Goal: Task Accomplishment & Management: Complete application form

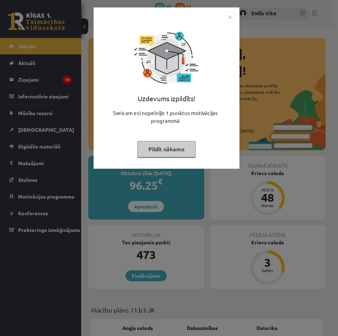
click at [232, 17] on img "Close" at bounding box center [229, 17] width 11 height 11
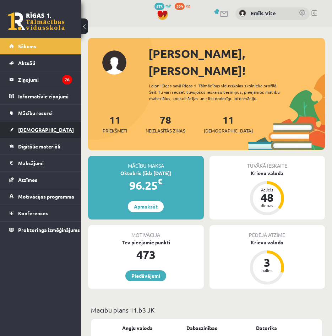
click at [41, 130] on link "[DEMOGRAPHIC_DATA]" at bounding box center [40, 130] width 63 height 16
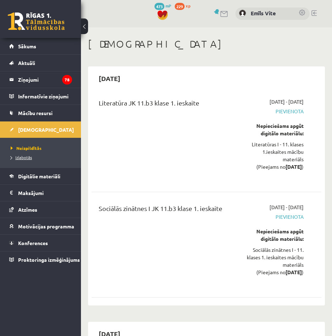
click at [30, 159] on span "Izlabotās" at bounding box center [21, 158] width 21 height 6
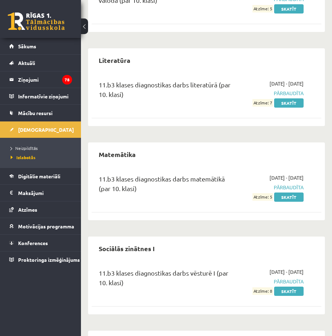
scroll to position [1599, 0]
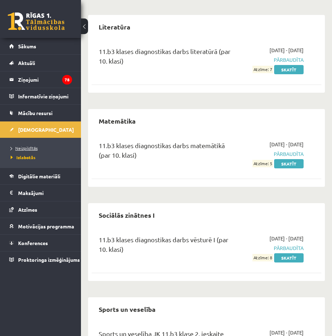
click at [30, 148] on span "Neizpildītās" at bounding box center [24, 148] width 27 height 6
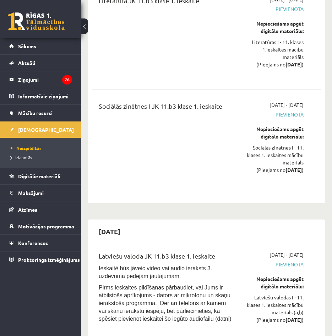
scroll to position [107, 0]
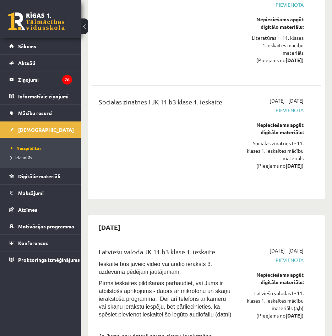
click at [283, 110] on span "Pievienota" at bounding box center [273, 110] width 61 height 7
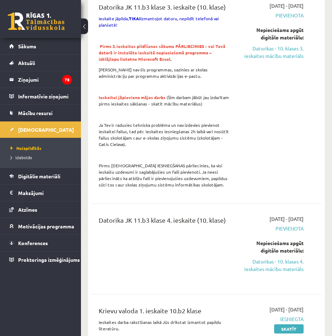
scroll to position [995, 0]
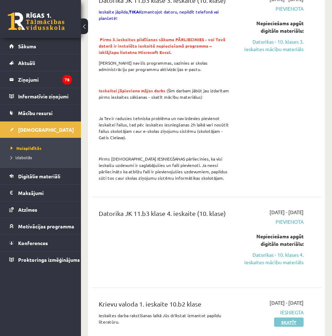
click at [297, 318] on link "Skatīt" at bounding box center [289, 322] width 30 height 9
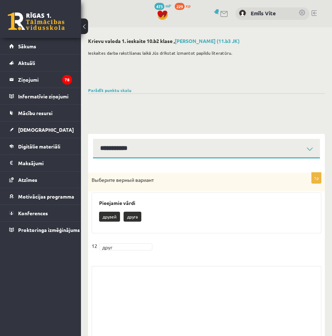
select select "**********"
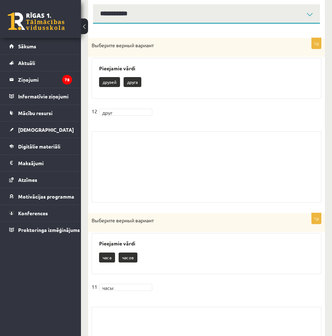
scroll to position [142, 0]
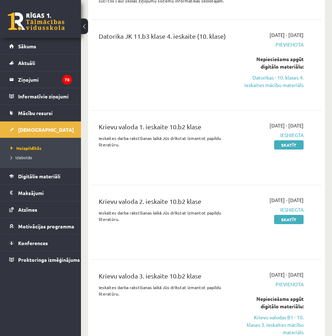
scroll to position [1208, 0]
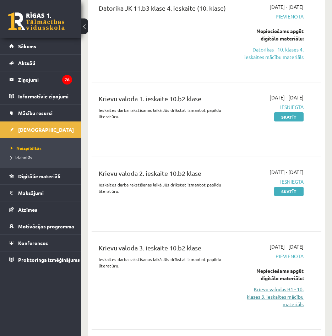
click at [290, 286] on link "Krievu valodas B1 - 10. klases 3. ieskaites mācību materiāls" at bounding box center [273, 297] width 61 height 22
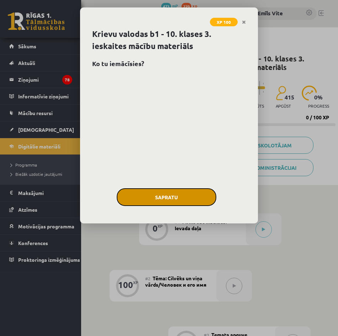
click at [162, 200] on button "Sapratu" at bounding box center [167, 197] width 100 height 18
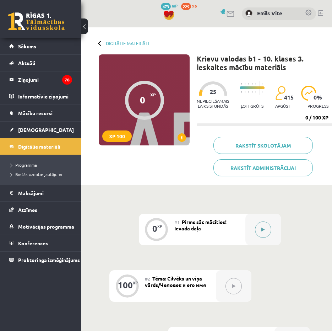
click at [256, 224] on div at bounding box center [264, 230] width 36 height 32
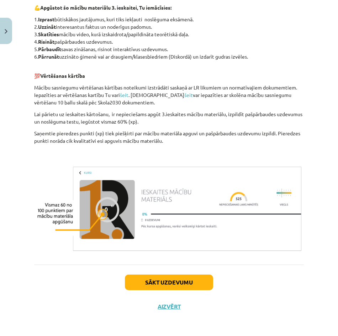
scroll to position [326, 0]
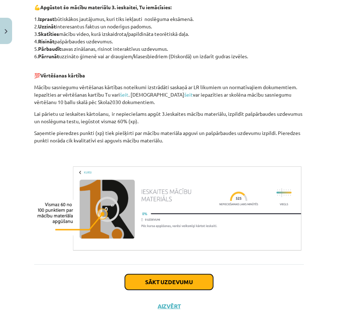
click at [200, 284] on button "Sākt uzdevumu" at bounding box center [169, 282] width 88 height 16
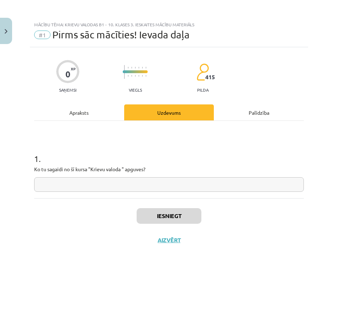
click at [94, 176] on div "1 . Ko tu sagaidi no šī kursa "Krievu valoda " apguves?" at bounding box center [168, 166] width 269 height 50
click at [91, 182] on input "text" at bounding box center [168, 184] width 269 height 15
type input "*"
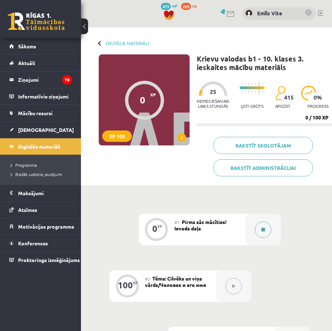
click at [248, 223] on div at bounding box center [264, 230] width 36 height 32
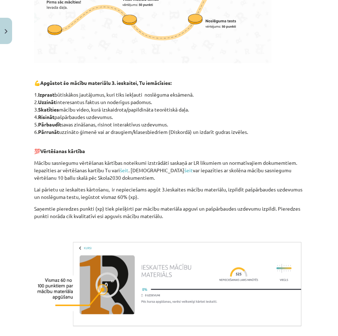
scroll to position [284, 0]
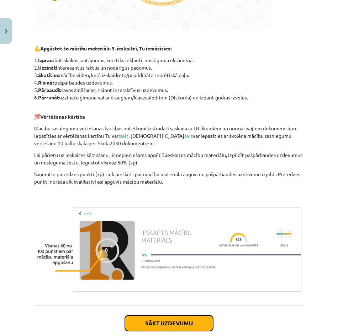
click at [172, 319] on button "Sākt uzdevumu" at bounding box center [169, 324] width 88 height 16
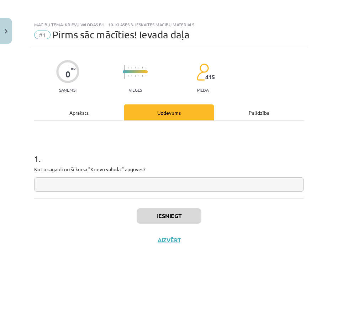
scroll to position [0, 0]
click at [121, 189] on input "text" at bounding box center [168, 184] width 269 height 15
type input "*"
click at [176, 214] on button "Iesniegt" at bounding box center [168, 216] width 65 height 16
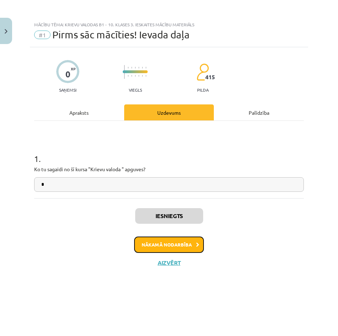
click at [164, 243] on button "Nākamā nodarbība" at bounding box center [169, 245] width 70 height 16
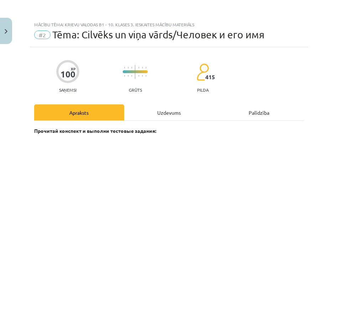
scroll to position [141, 0]
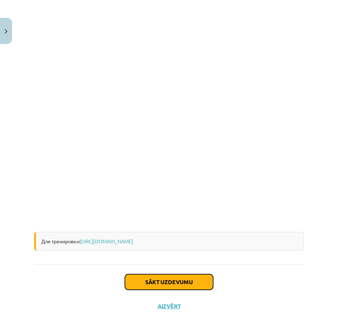
click at [203, 288] on button "Sākt uzdevumu" at bounding box center [169, 282] width 88 height 16
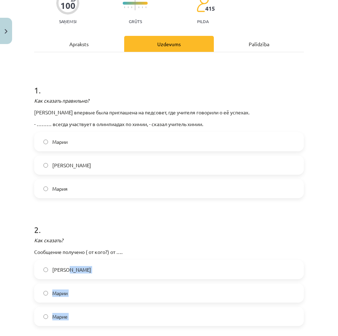
scroll to position [18, 0]
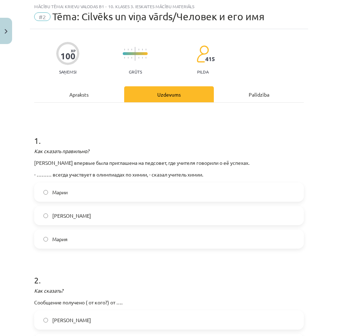
click at [160, 138] on h1 "1 ." at bounding box center [168, 134] width 269 height 22
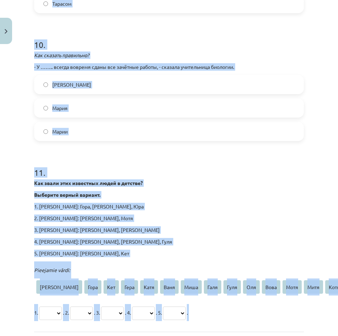
scroll to position [1333, 0]
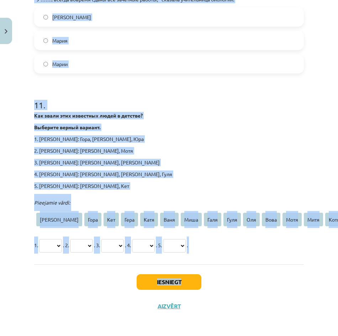
drag, startPoint x: 29, startPoint y: 136, endPoint x: 251, endPoint y: 283, distance: 266.5
click at [251, 283] on div "Mācību tēma: Krievu valodas b1 - 10. klases 3. ieskaites mācību materiāls #2 Tē…" at bounding box center [169, 168] width 338 height 336
drag, startPoint x: 251, startPoint y: 283, endPoint x: 201, endPoint y: 216, distance: 83.6
copy div "1 . Как сказать правильно? Мария впервые была приглашена на педсовет, где учите…"
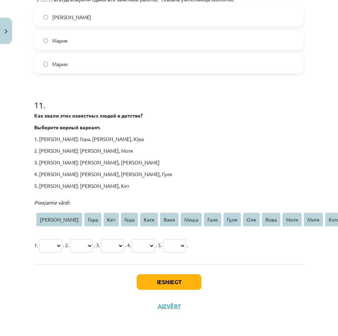
drag, startPoint x: 259, startPoint y: 163, endPoint x: 257, endPoint y: 114, distance: 49.5
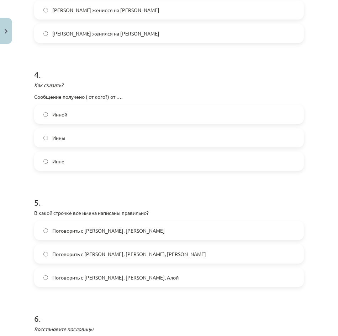
scroll to position [0, 0]
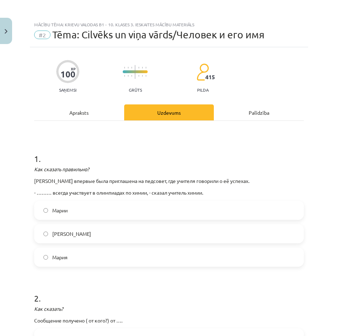
click at [81, 213] on label "Марии" at bounding box center [169, 211] width 268 height 18
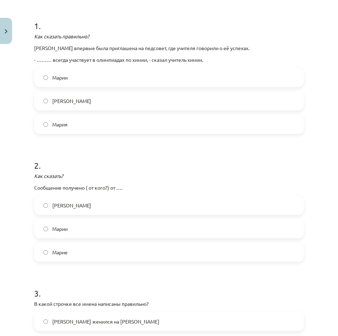
scroll to position [142, 0]
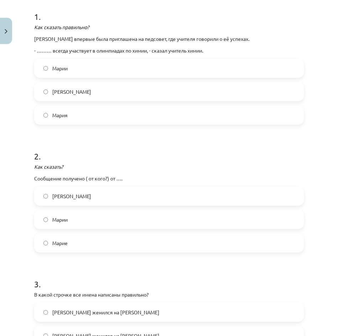
click at [81, 213] on label "Марии" at bounding box center [169, 220] width 268 height 18
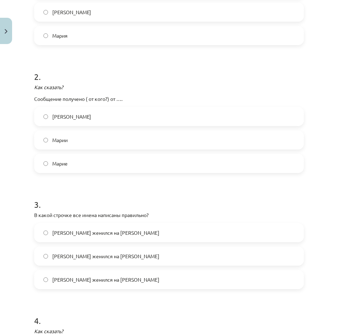
scroll to position [249, 0]
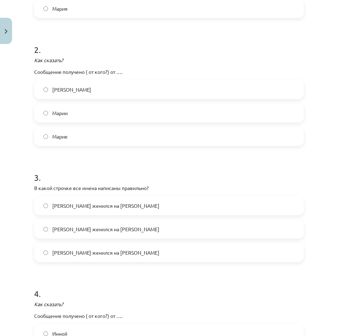
click at [102, 206] on span "Андрей женился на Кате" at bounding box center [105, 205] width 107 height 7
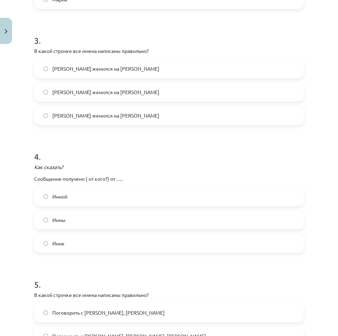
scroll to position [391, 0]
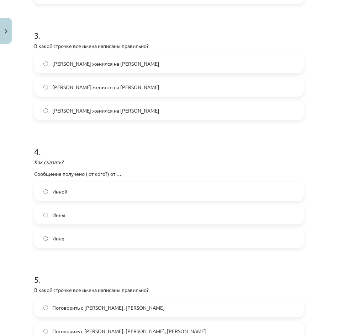
click at [72, 224] on div "Инны" at bounding box center [168, 214] width 269 height 19
click at [73, 218] on label "Инны" at bounding box center [169, 215] width 268 height 18
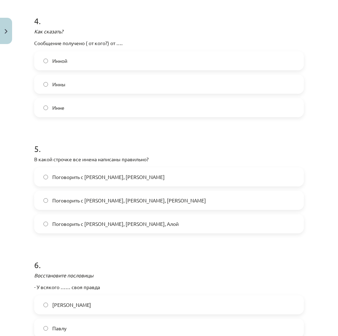
scroll to position [533, 0]
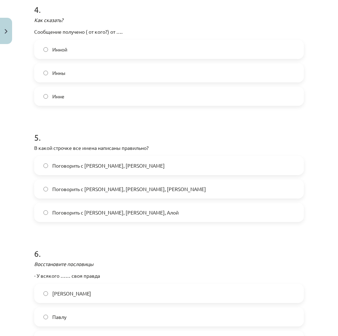
click at [73, 218] on label "Поговорить с Янисом, Яной, Алой" at bounding box center [169, 213] width 268 height 18
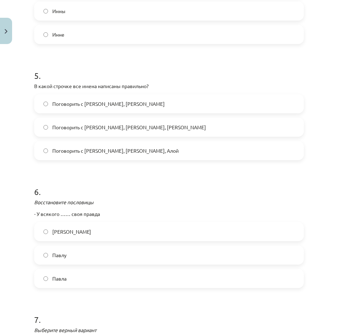
scroll to position [640, 0]
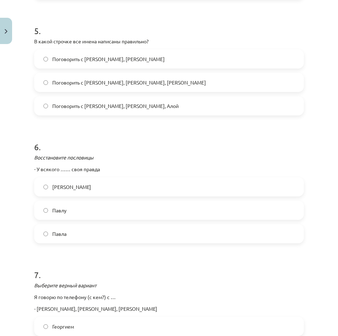
click at [61, 232] on span "Павла" at bounding box center [59, 233] width 14 height 7
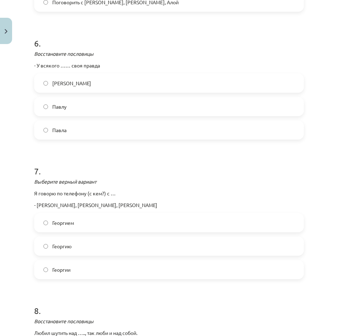
scroll to position [746, 0]
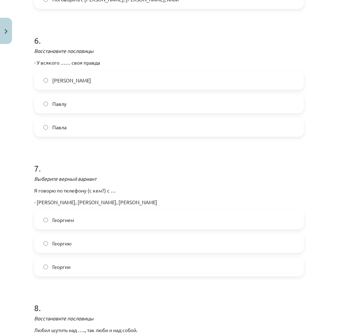
click at [93, 219] on label "Георгием" at bounding box center [169, 220] width 268 height 18
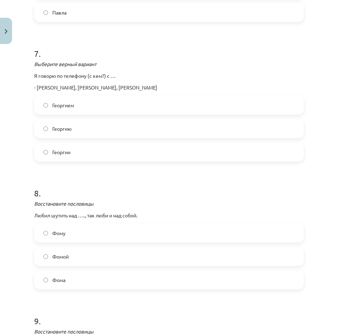
scroll to position [889, 0]
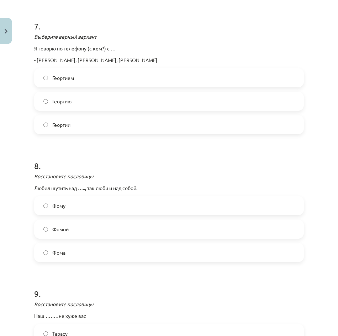
click at [49, 228] on label "Фомой" at bounding box center [169, 229] width 268 height 18
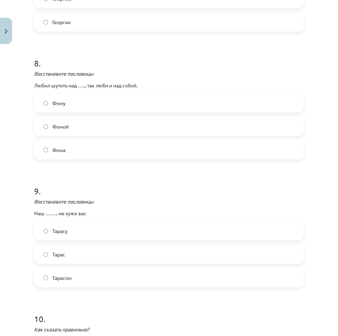
scroll to position [1031, 0]
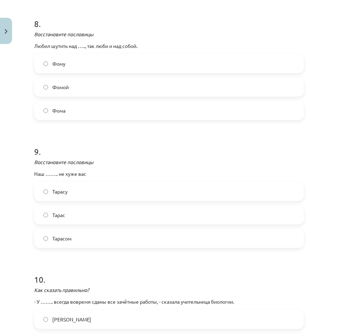
click at [63, 218] on span "Тарас" at bounding box center [58, 214] width 13 height 7
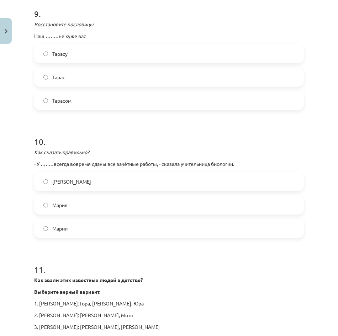
scroll to position [1173, 0]
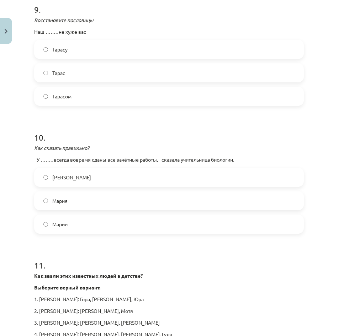
click at [83, 226] on label "Марии" at bounding box center [169, 224] width 268 height 18
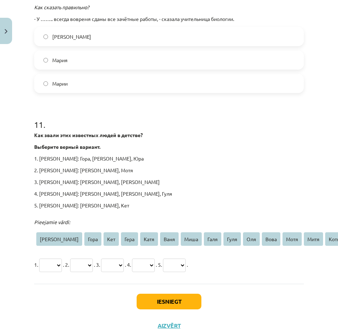
scroll to position [1315, 0]
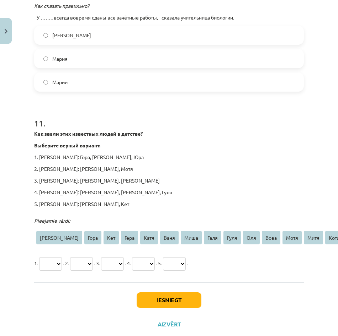
click at [47, 263] on select "**** **** *** **** **** **** **** **** **** *** **** **** **** **** ***" at bounding box center [50, 264] width 23 height 14
select select "***"
click at [40, 257] on select "**** **** *** **** **** **** **** **** **** *** **** **** **** **** ***" at bounding box center [50, 264] width 23 height 14
click at [93, 262] on select "**** **** *** **** **** **** **** **** **** *** **** **** **** **** ***" at bounding box center [81, 264] width 23 height 14
select select "****"
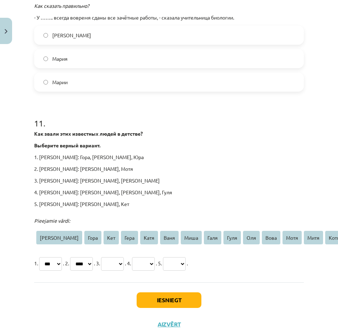
click at [79, 257] on select "**** **** *** **** **** **** **** **** **** *** **** **** **** **** ***" at bounding box center [81, 264] width 23 height 14
click at [124, 267] on select "**** **** *** **** **** **** **** **** **** *** **** **** **** **** ***" at bounding box center [112, 264] width 23 height 14
select select "****"
click at [118, 257] on select "**** **** *** **** **** **** **** **** **** *** **** **** **** **** ***" at bounding box center [112, 264] width 23 height 14
click at [155, 261] on select "**** **** *** **** **** **** **** **** **** *** **** **** **** **** ***" at bounding box center [143, 264] width 23 height 14
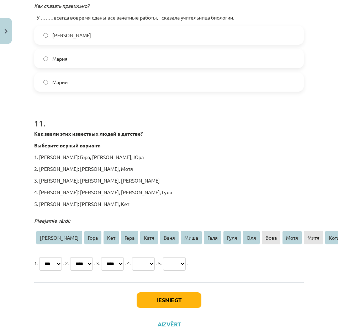
select select "****"
click at [155, 257] on select "**** **** *** **** **** **** **** **** **** *** **** **** **** **** ***" at bounding box center [143, 264] width 23 height 14
click at [186, 265] on select "**** **** *** **** **** **** **** **** **** *** **** **** **** **** ***" at bounding box center [174, 264] width 23 height 14
select select "****"
click at [186, 257] on select "**** **** *** **** **** **** **** **** **** *** **** **** **** **** ***" at bounding box center [174, 264] width 23 height 14
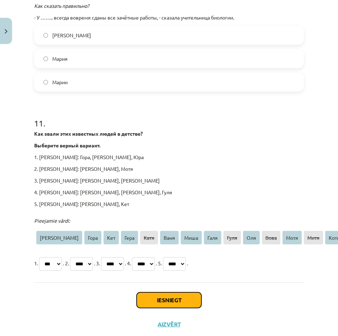
click at [185, 299] on button "Iesniegt" at bounding box center [168, 301] width 65 height 16
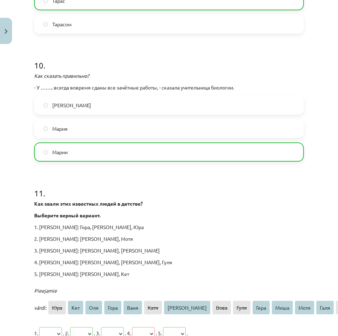
scroll to position [1356, 0]
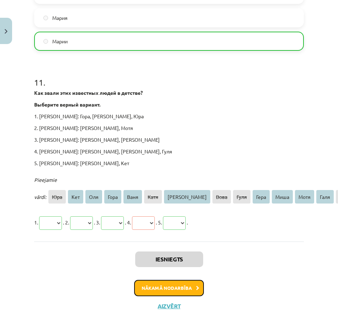
click at [189, 293] on button "Nākamā nodarbība" at bounding box center [169, 288] width 70 height 16
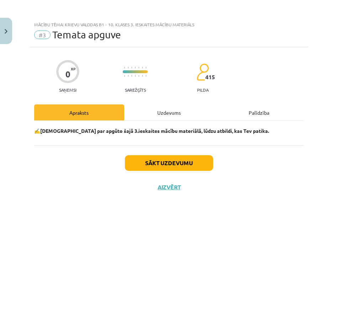
scroll to position [0, 0]
click at [156, 164] on button "Sākt uzdevumu" at bounding box center [169, 163] width 88 height 16
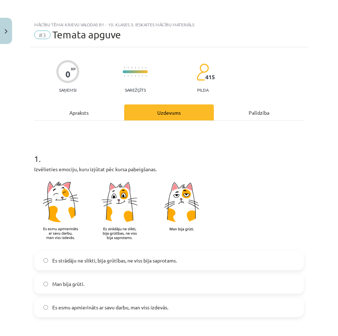
click at [36, 169] on p "Izvēlieties emociju, kuru izjūtat pēc kursa pabeigšanas." at bounding box center [168, 169] width 269 height 7
click at [86, 305] on span "Es esmu apmierināts ar savu darbu, man viss izdevās." at bounding box center [110, 307] width 116 height 7
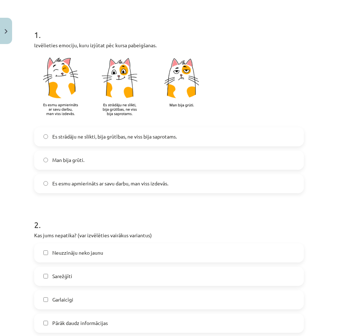
scroll to position [142, 0]
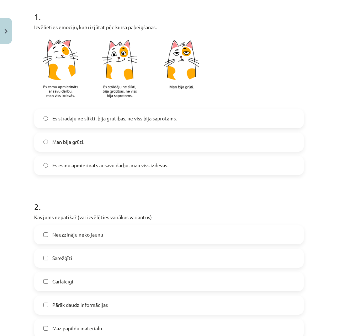
click at [75, 280] on label "Garlaicīgi" at bounding box center [169, 282] width 268 height 18
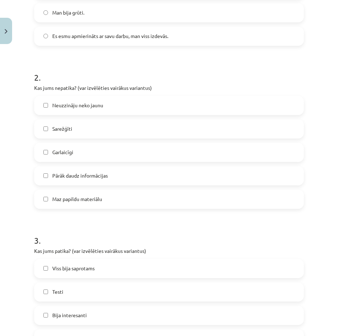
scroll to position [320, 0]
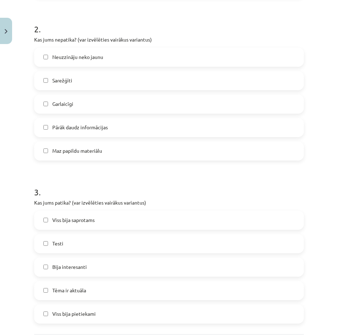
click at [79, 264] on span "Bija interesanti" at bounding box center [69, 266] width 34 height 7
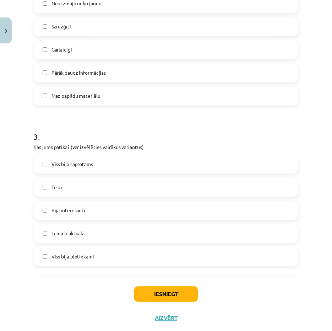
scroll to position [390, 0]
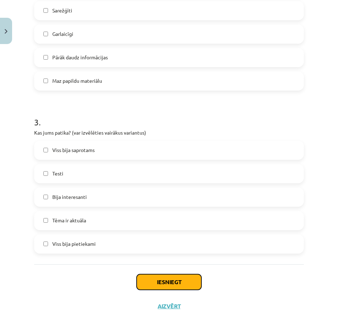
click at [162, 279] on button "Iesniegt" at bounding box center [168, 282] width 65 height 16
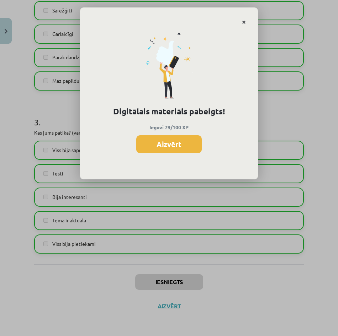
click at [243, 23] on icon "Close" at bounding box center [244, 22] width 4 height 5
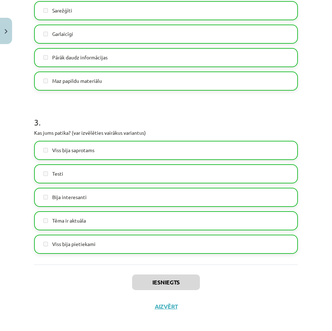
scroll to position [107, 0]
click at [162, 304] on button "Aizvērt" at bounding box center [166, 306] width 27 height 7
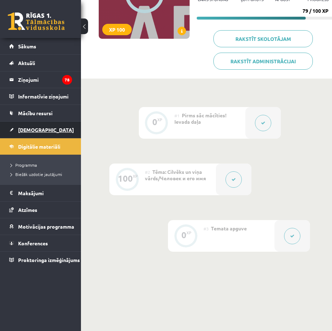
click at [20, 134] on link "[DEMOGRAPHIC_DATA]" at bounding box center [40, 130] width 63 height 16
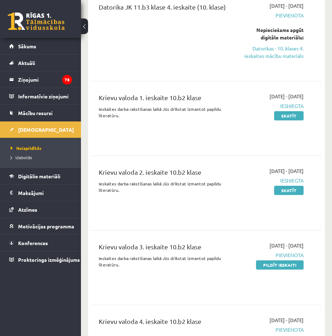
scroll to position [1244, 0]
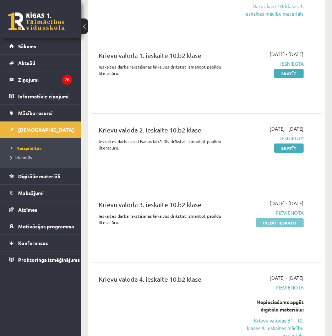
click at [268, 218] on link "Pildīt ieskaiti" at bounding box center [280, 222] width 48 height 9
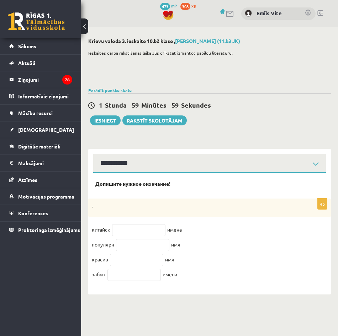
select select "**********"
drag, startPoint x: 95, startPoint y: 182, endPoint x: 185, endPoint y: 276, distance: 130.5
click at [185, 276] on div "Допишите нужное окончание! 4p . китайск имена популярн имя [PERSON_NAME] имя за…" at bounding box center [209, 233] width 242 height 121
drag, startPoint x: 185, startPoint y: 276, endPoint x: 169, endPoint y: 278, distance: 16.5
copy form "Допишите нужное окончание! 4p . китайск имена популярн имя [PERSON_NAME] имя за…"
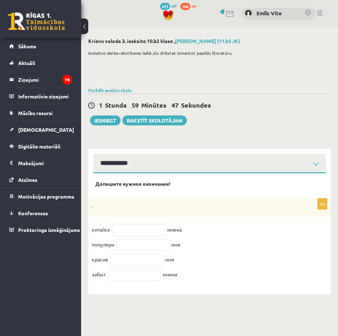
click at [255, 270] on fieldset "китайск имена популярн имя красив имя забыт имена" at bounding box center [209, 254] width 235 height 60
click at [121, 227] on input "text" at bounding box center [138, 230] width 53 height 12
paste input "**********"
type input "**********"
click at [141, 245] on input "text" at bounding box center [142, 245] width 53 height 12
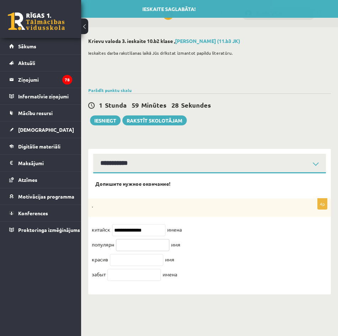
paste input "**********"
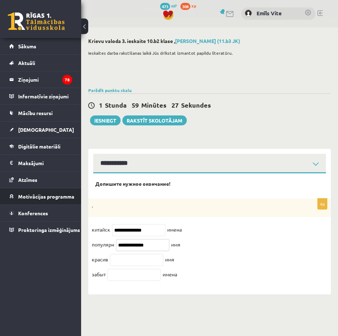
type input "**********"
click at [122, 263] on input "text" at bounding box center [136, 260] width 53 height 12
paste input "**********"
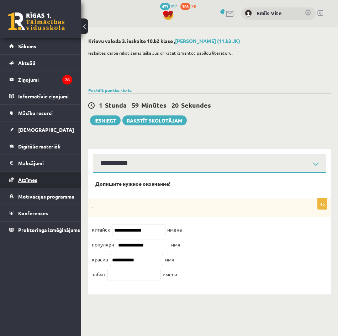
type input "**********"
click at [154, 278] on input "text" at bounding box center [133, 275] width 53 height 12
paste input "**********"
type input "**********"
click at [84, 26] on button at bounding box center [84, 26] width 7 height 16
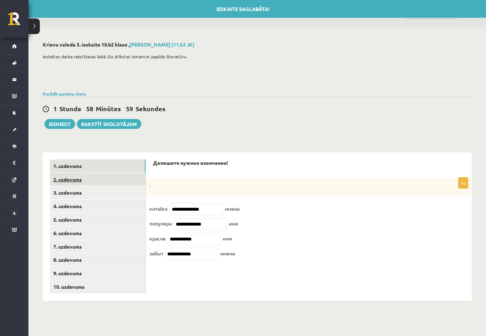
click at [85, 186] on link "2. uzdevums" at bounding box center [98, 179] width 96 height 13
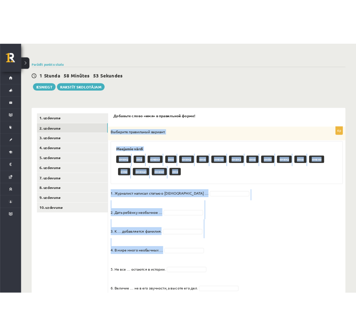
scroll to position [94, 0]
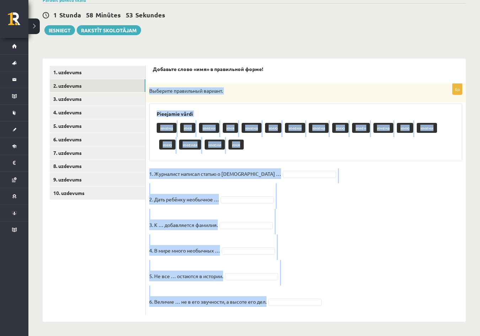
drag, startPoint x: 149, startPoint y: 184, endPoint x: 340, endPoint y: 304, distance: 225.2
click at [337, 304] on div "6p Выберите правильный вариант. Pieejamie vārdi имена имя имени имя имена имю и…" at bounding box center [306, 199] width 320 height 231
copy div "Выберите правильный вариант. Pieejamie vārdi имена имя имени имя имена имю имен…"
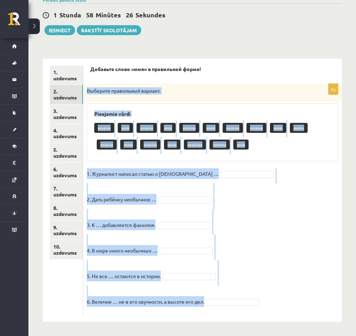
click at [332, 221] on fieldset "1. Журналист написал статью о русских … 2. Дать ребёнку необычное … 3. К … доба…" at bounding box center [212, 239] width 251 height 143
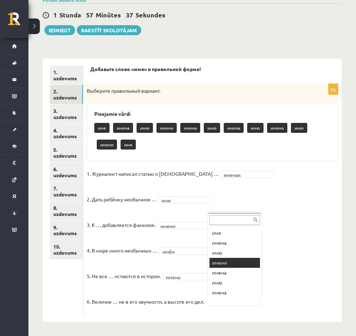
scroll to position [77, 0]
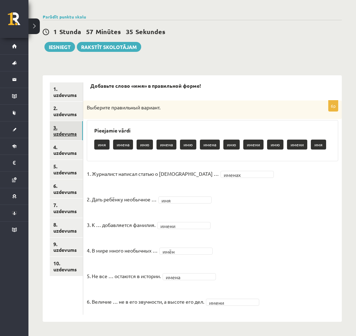
click at [60, 127] on link "3. uzdevums" at bounding box center [66, 130] width 33 height 19
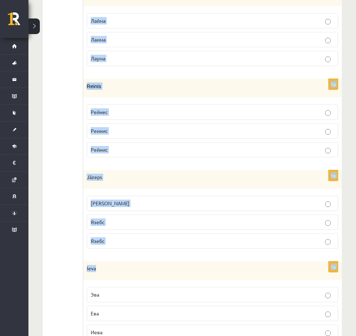
scroll to position [495, 0]
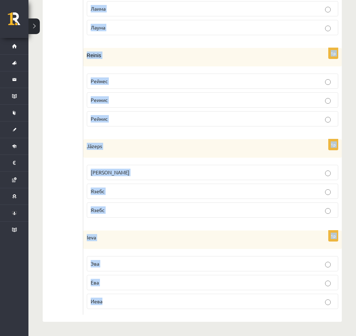
drag, startPoint x: 85, startPoint y: 83, endPoint x: 184, endPoint y: 306, distance: 244.2
copy form "Как пишутся имена по-русски! Выберите правильный вариант. 1p Lelde Лелде Лельде…"
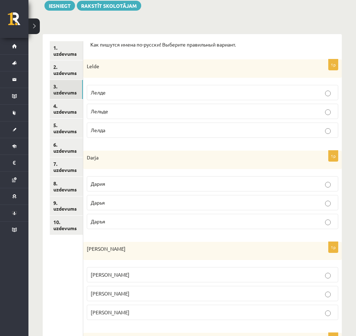
scroll to position [104, 0]
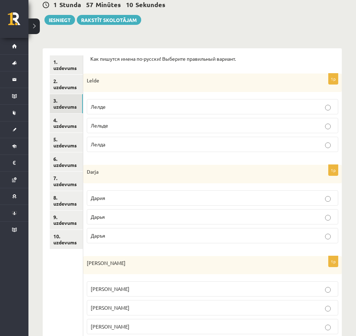
click at [157, 102] on label "Лелде" at bounding box center [212, 106] width 251 height 15
click at [129, 202] on p "Дария" at bounding box center [212, 197] width 243 height 7
click at [128, 238] on p "Даръя" at bounding box center [212, 235] width 243 height 7
click at [126, 215] on p "Дарья" at bounding box center [212, 216] width 243 height 7
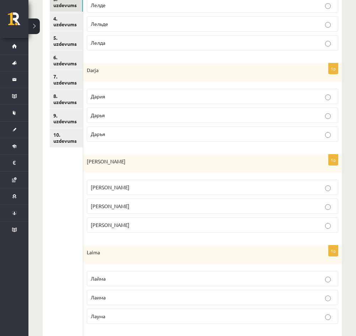
scroll to position [211, 0]
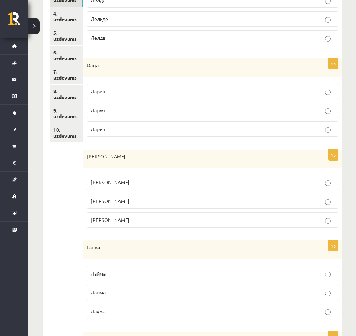
click at [115, 188] on label "Филипп" at bounding box center [212, 182] width 251 height 15
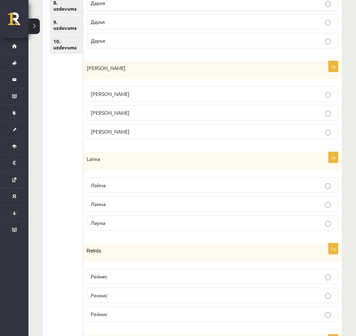
scroll to position [317, 0]
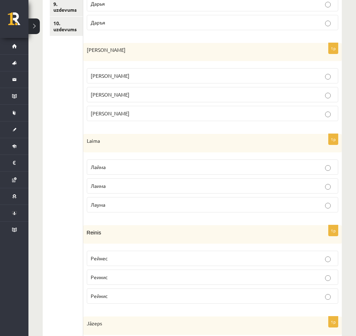
click at [115, 168] on p "Лайма" at bounding box center [212, 166] width 243 height 7
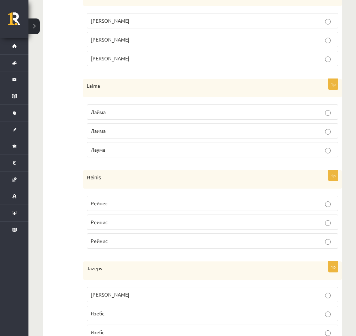
scroll to position [388, 0]
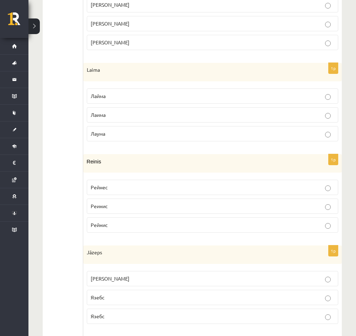
click at [116, 204] on p "Реинис" at bounding box center [212, 206] width 243 height 7
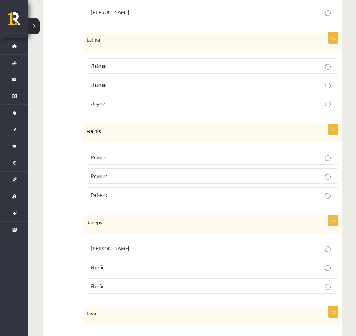
scroll to position [460, 0]
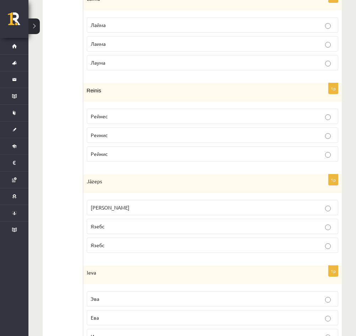
click at [109, 208] on p "Язепс" at bounding box center [212, 207] width 243 height 7
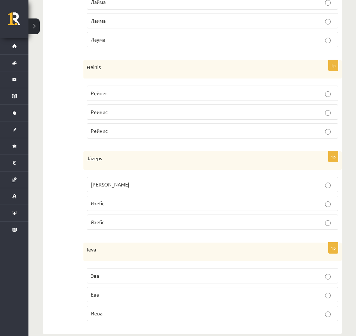
scroll to position [495, 0]
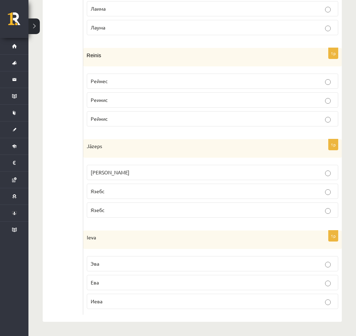
click at [108, 306] on label "Иева" at bounding box center [212, 301] width 251 height 15
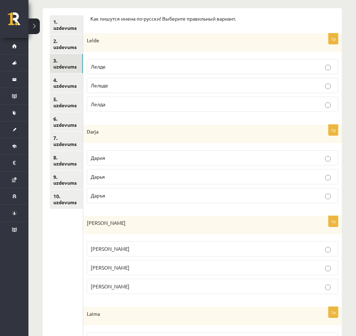
scroll to position [140, 0]
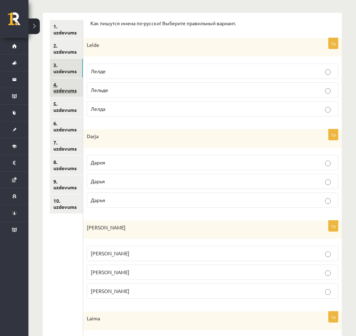
click at [66, 82] on link "4. uzdevums" at bounding box center [66, 87] width 33 height 19
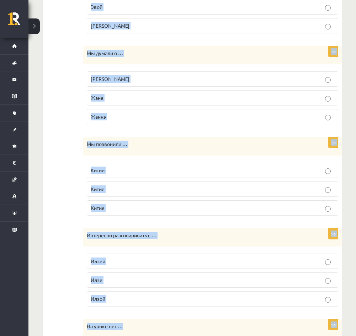
scroll to position [483, 0]
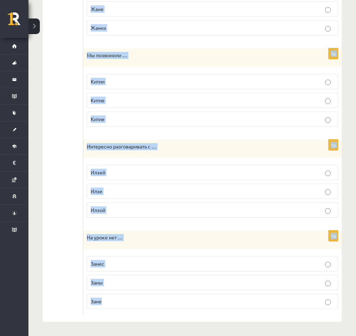
drag, startPoint x: 86, startPoint y: 105, endPoint x: 181, endPoint y: 309, distance: 224.9
copy form "Мы поздоровались с … Албертом Альбертом Албертам 1p Мы говорили о … Даниле Дани…"
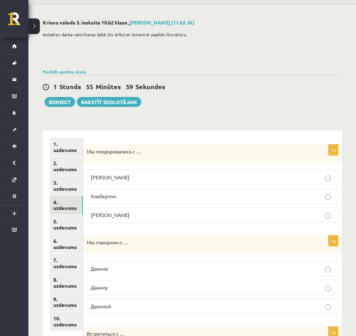
scroll to position [21, 0]
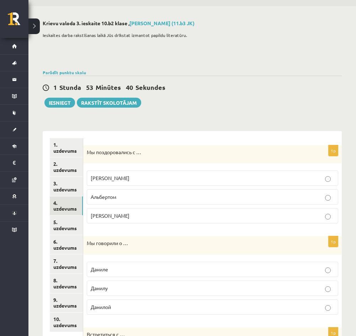
click at [128, 175] on p "Албертом" at bounding box center [212, 178] width 243 height 7
click at [124, 195] on p "Альбертом" at bounding box center [212, 196] width 243 height 7
click at [124, 270] on p "Даниле" at bounding box center [212, 269] width 243 height 7
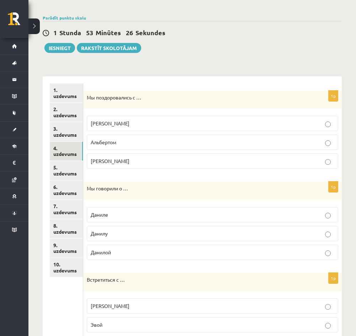
scroll to position [92, 0]
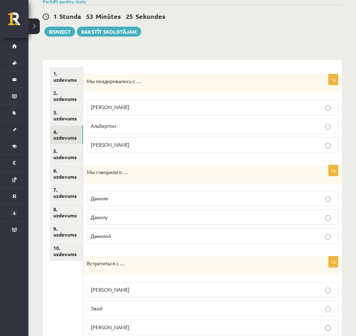
click at [116, 323] on label "Эвией" at bounding box center [212, 327] width 251 height 15
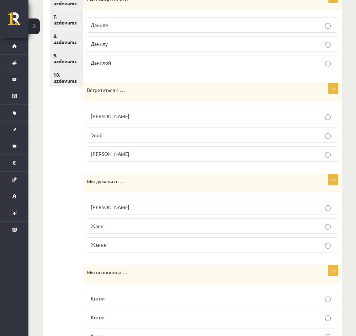
scroll to position [270, 0]
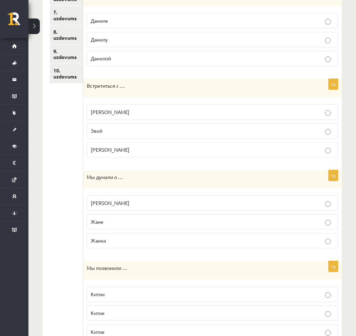
click at [116, 200] on p "Жанне" at bounding box center [212, 202] width 243 height 7
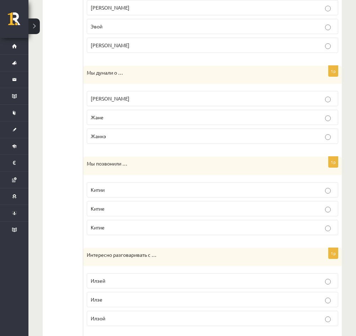
scroll to position [377, 0]
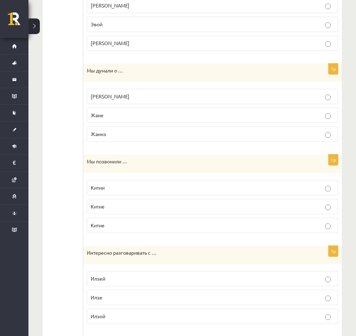
click at [116, 189] on p "Китии" at bounding box center [212, 187] width 243 height 7
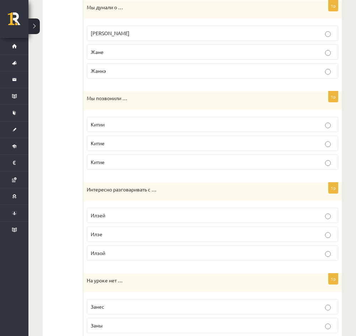
scroll to position [448, 0]
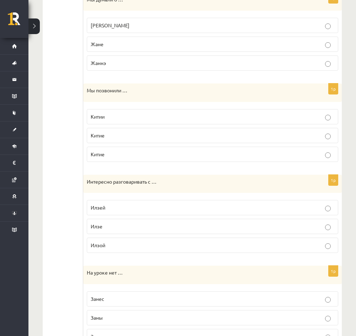
click at [111, 248] on p "Илзой" at bounding box center [212, 245] width 243 height 7
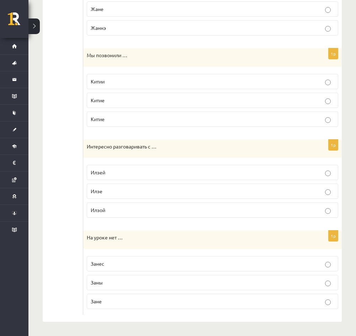
click at [117, 303] on p "Зане" at bounding box center [212, 301] width 243 height 7
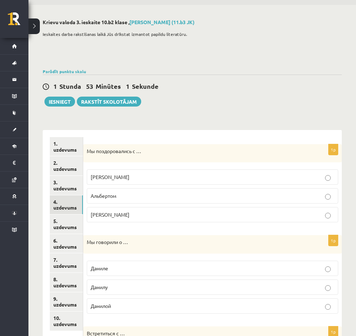
scroll to position [21, 0]
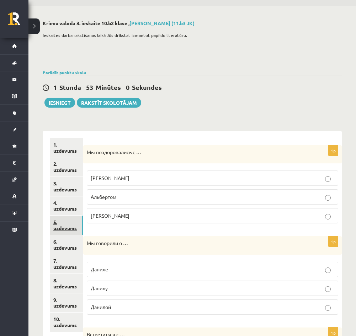
click at [58, 232] on link "5. uzdevums" at bounding box center [66, 225] width 33 height 19
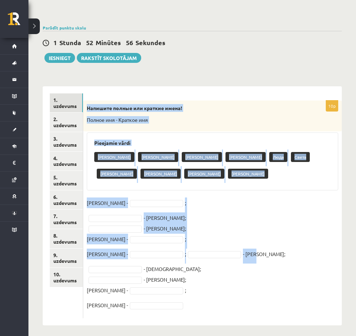
scroll to position [70, 0]
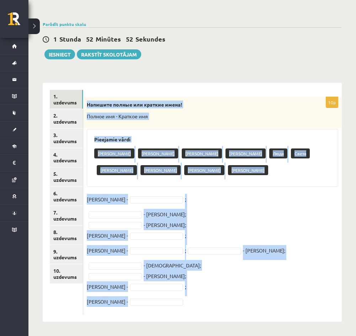
copy div "Напишите полные или краткие имена! Полное имя - Краткое имя Pieejamie vārdi Ека…"
drag, startPoint x: 88, startPoint y: 103, endPoint x: 208, endPoint y: 309, distance: 238.4
click at [208, 309] on div "10p Напишите полные или краткие имена! Полное имя - Краткое имя Pieejamie vārdi…" at bounding box center [212, 206] width 258 height 218
click at [253, 198] on fieldset "Анатолий - ; - Женя; - Андрюша; Людмила - ; Валерий - ; - Катя; - Ира; - Боря; …" at bounding box center [212, 252] width 251 height 117
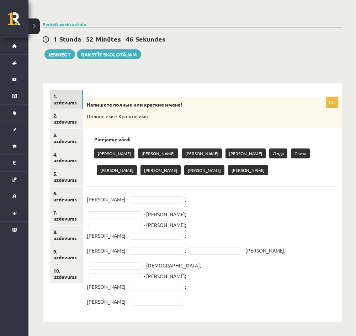
click at [252, 198] on fieldset "Анатолий - ; - Женя; - Андрюша; Людмила - ; Валерий - ; - Катя; - Ира; - Боря; …" at bounding box center [212, 252] width 251 height 117
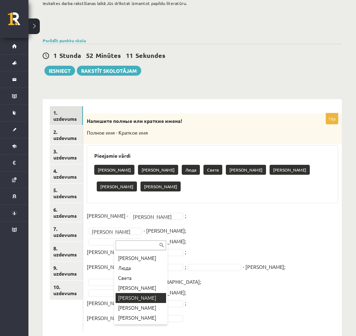
scroll to position [0, 0]
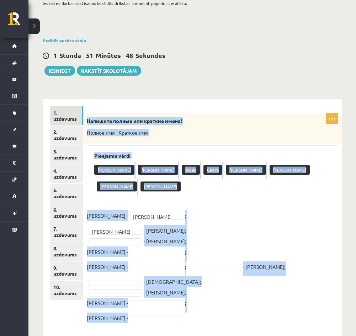
drag, startPoint x: 88, startPoint y: 119, endPoint x: 151, endPoint y: 306, distance: 196.8
click at [151, 306] on div "10p Напишите полные или краткие имена! Полное имя - Краткое имя Pieejamie vārdi…" at bounding box center [212, 222] width 258 height 218
copy div "Напишите полные или краткие имена! Полное имя - Краткое имя Pieejamie vārdi Ека…"
click at [209, 219] on fieldset "Анатолий - Толя **** ; Евгений ******* - Женя; - Андрюша; Людмила - ; Валерий -…" at bounding box center [212, 268] width 251 height 117
click at [193, 215] on fieldset "Анатолий - Толя **** ; Евгений ******* - Женя; - Андрюша; Людмила - ; Валерий -…" at bounding box center [212, 268] width 251 height 117
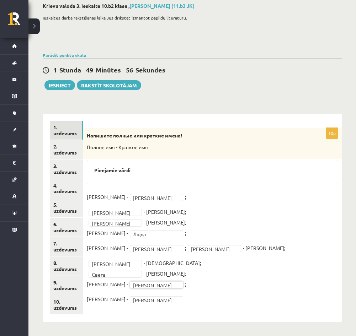
scroll to position [39, 0]
click at [70, 150] on link "2. uzdevums" at bounding box center [66, 149] width 33 height 19
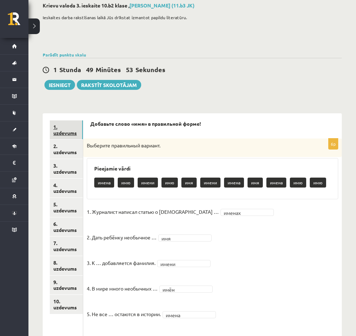
click at [63, 134] on link "1. uzdevums" at bounding box center [66, 129] width 33 height 19
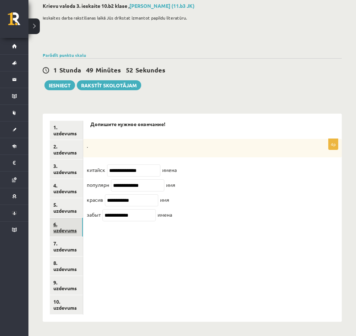
click at [60, 223] on link "6. uzdevums" at bounding box center [66, 227] width 33 height 19
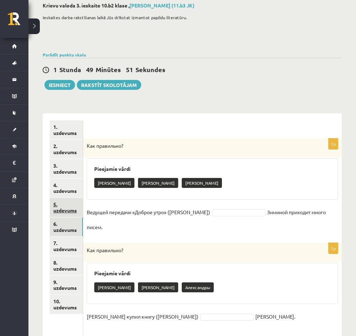
click at [63, 213] on link "5. uzdevums" at bounding box center [66, 207] width 33 height 19
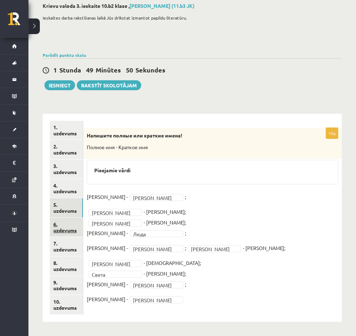
click at [60, 226] on link "6. uzdevums" at bounding box center [66, 227] width 33 height 19
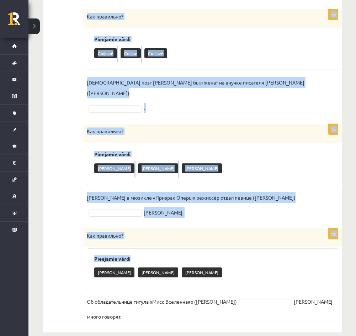
scroll to position [367, 0]
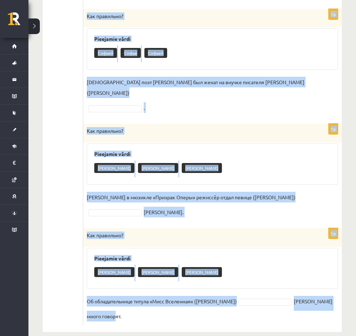
drag, startPoint x: 87, startPoint y: 144, endPoint x: 196, endPoint y: 317, distance: 204.7
click at [196, 317] on div "1p Как правильно? Pieejamie vārdi Юлии Юлию Юлией Ведущей передачи «Доброе утро…" at bounding box center [212, 58] width 258 height 547
copy form "Как правильно? Pieejamie vārdi Юлии Юлию Юлией Ведущей передачи «Доброе утро» (…"
click at [210, 314] on div "1p Как правильно? Pieejamie vārdi Оксана Оксаной Оксане Об обладательнице титул…" at bounding box center [212, 276] width 258 height 97
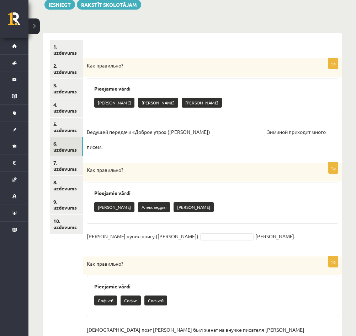
scroll to position [83, 0]
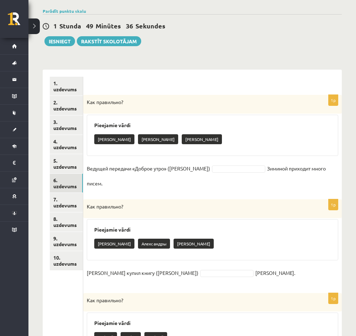
click at [229, 173] on fieldset "Ведущей передачи «Доброе утро» (Юлия) Зиминой приходит много писем." at bounding box center [212, 176] width 251 height 26
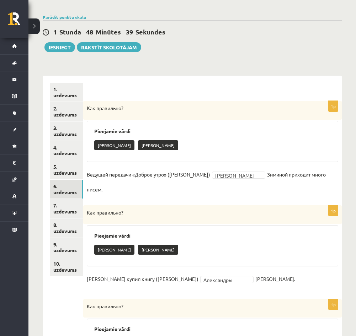
scroll to position [47, 0]
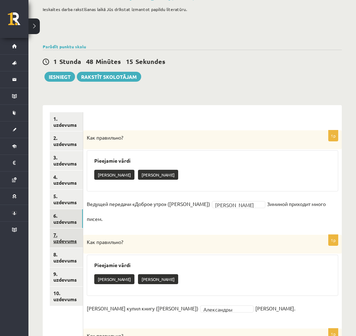
click at [65, 236] on link "7. uzdevums" at bounding box center [66, 238] width 33 height 19
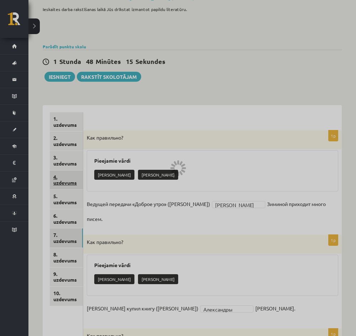
scroll to position [40, 0]
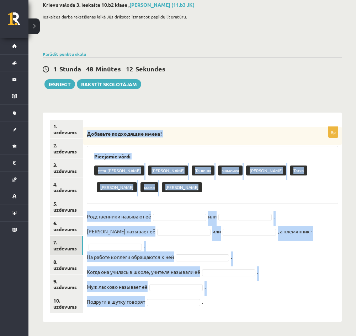
drag, startPoint x: 85, startPoint y: 129, endPoint x: 199, endPoint y: 309, distance: 213.7
click at [199, 309] on div "9p Добавьте подходящие имена! Pieejamie vārdi тетя Таня Таня Танюша мамочка Тат…" at bounding box center [212, 221] width 258 height 188
copy div "Добавьте подходящие имена! Pieejamie vārdi тетя Таня Таня Танюша мамочка Татьян…"
click at [170, 210] on div "9p Добавьте подходящие имена! Pieejamie vārdi тетя Таня Таня Танюша мамочка Тат…" at bounding box center [212, 221] width 258 height 188
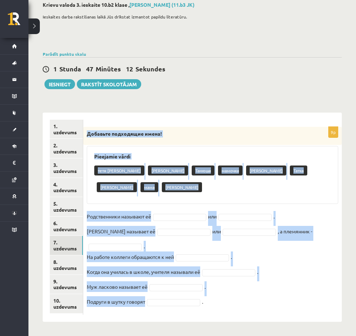
drag, startPoint x: 88, startPoint y: 130, endPoint x: 197, endPoint y: 315, distance: 214.1
click at [197, 315] on div "9p Добавьте подходящие имена! Pieejamie vārdi тетя Таня Таня Танюша мамочка Тат…" at bounding box center [212, 221] width 258 height 188
copy div "Добавьте подходящие имена! Pieejamie vārdi тетя Таня Таня Танюша мамочка Татьян…"
click at [328, 263] on fieldset "Родственники называют её или . Дочка называет её или , а племянник - . На работ…" at bounding box center [212, 261] width 251 height 100
click at [270, 256] on fieldset "Родственники называют её или . Дочка называет её или , а племянник - . На работ…" at bounding box center [212, 261] width 251 height 100
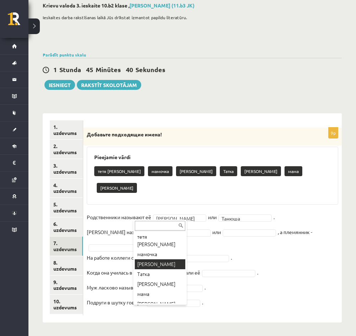
scroll to position [16, 0]
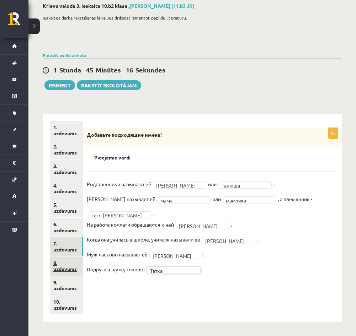
click at [64, 261] on link "8. uzdevums" at bounding box center [66, 266] width 33 height 19
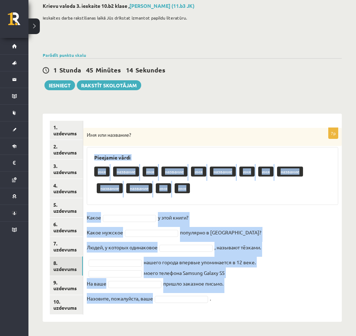
drag, startPoint x: 93, startPoint y: 154, endPoint x: 188, endPoint y: 323, distance: 194.3
click at [188, 323] on div "Krievu valoda 3. ieskaite 10.b2 klase , Emīls Vite (11.b3 JK) Ieskaites darba r…" at bounding box center [191, 163] width 327 height 348
drag, startPoint x: 188, startPoint y: 323, endPoint x: 171, endPoint y: 283, distance: 43.9
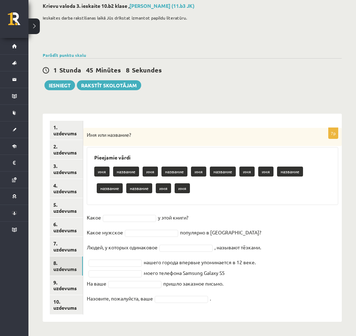
click at [245, 297] on fieldset "Какое у этой книги? Какое мужское популярно в Латвии? Людей, у которых одинаков…" at bounding box center [212, 260] width 251 height 96
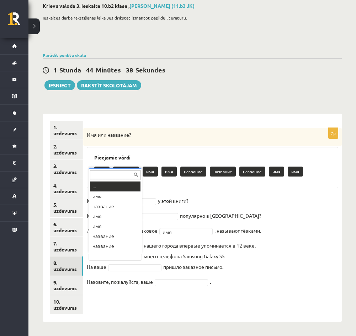
scroll to position [9, 0]
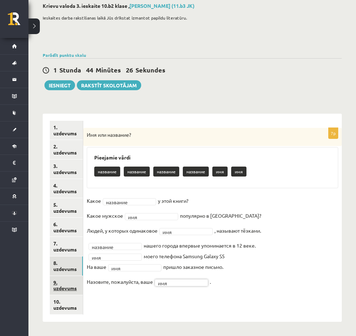
click at [61, 280] on link "9. uzdevums" at bounding box center [66, 285] width 33 height 19
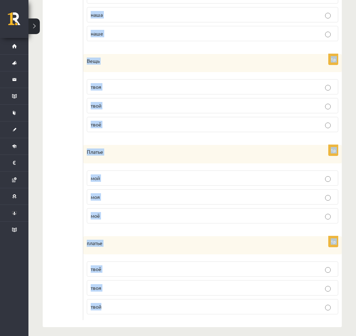
scroll to position [768, 0]
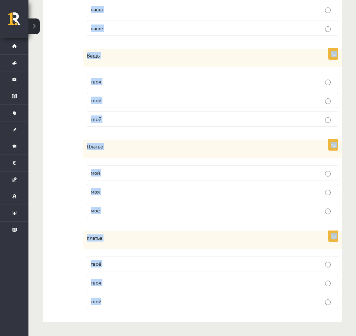
drag, startPoint x: 90, startPoint y: 129, endPoint x: 227, endPoint y: 303, distance: 221.3
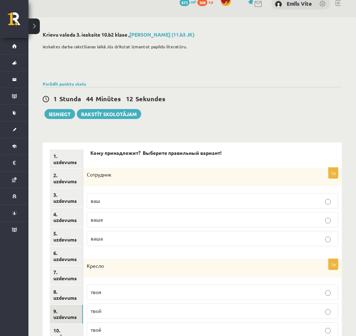
scroll to position [0, 0]
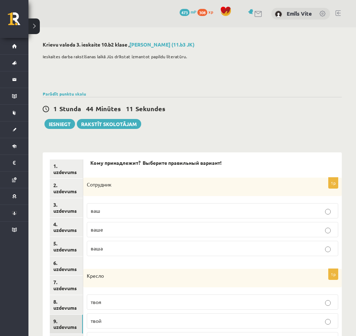
click at [130, 213] on p "ваш" at bounding box center [212, 210] width 243 height 7
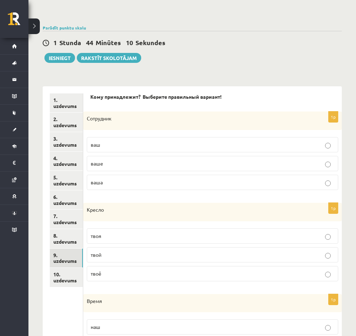
scroll to position [71, 0]
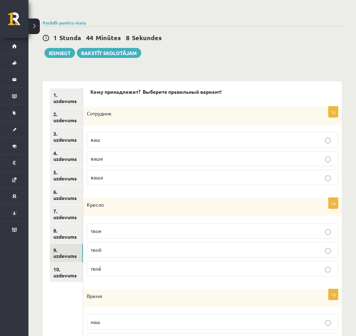
click at [122, 269] on p "твоё" at bounding box center [212, 268] width 243 height 7
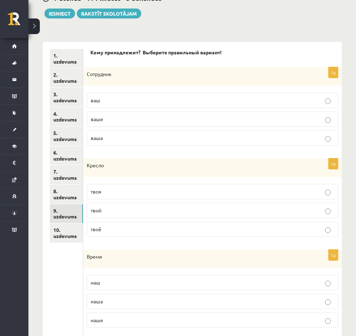
scroll to position [178, 0]
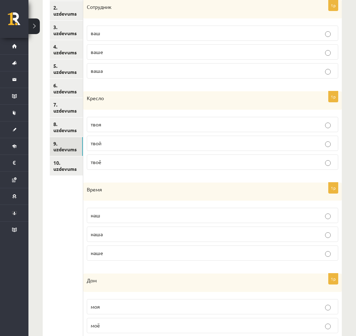
click at [120, 254] on p "наше" at bounding box center [212, 253] width 243 height 7
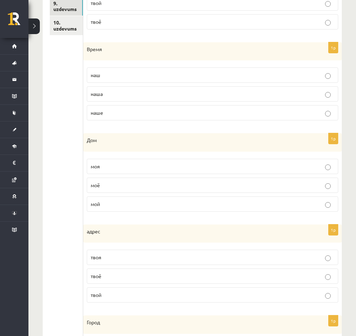
scroll to position [320, 0]
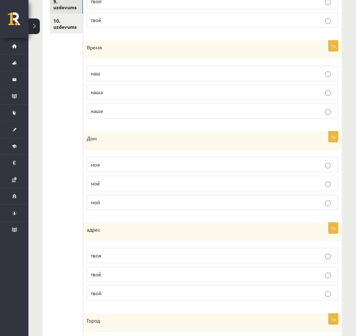
click at [111, 203] on p "мой" at bounding box center [212, 202] width 243 height 7
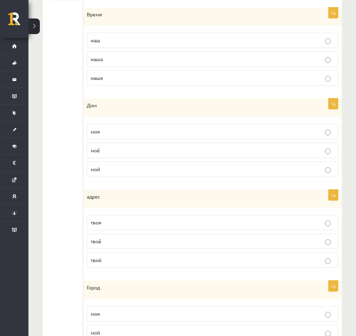
scroll to position [391, 0]
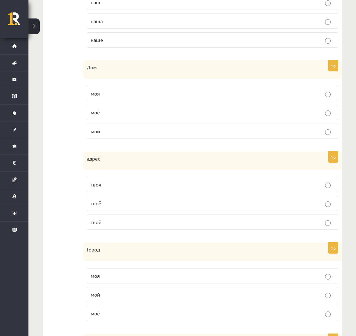
click at [115, 223] on p "твой" at bounding box center [212, 222] width 243 height 7
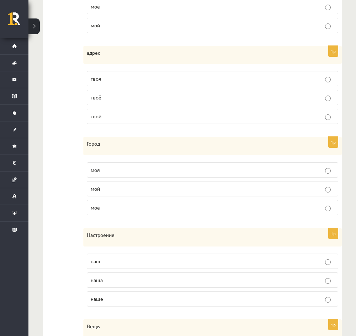
scroll to position [498, 0]
click at [111, 184] on p "мой" at bounding box center [212, 187] width 243 height 7
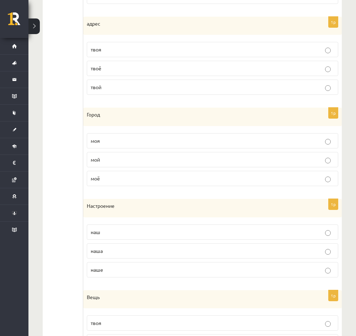
scroll to position [569, 0]
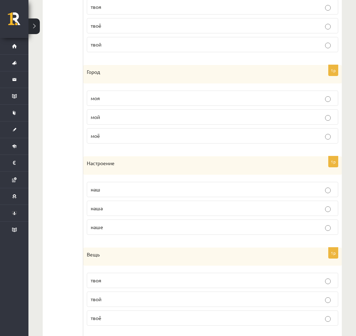
click at [128, 230] on p "наше" at bounding box center [212, 227] width 243 height 7
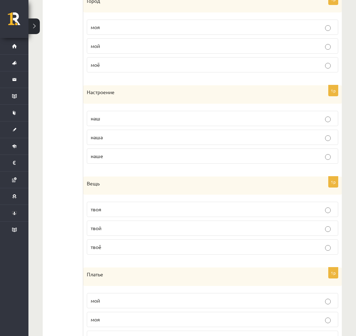
click at [131, 205] on label "твоя" at bounding box center [212, 209] width 251 height 15
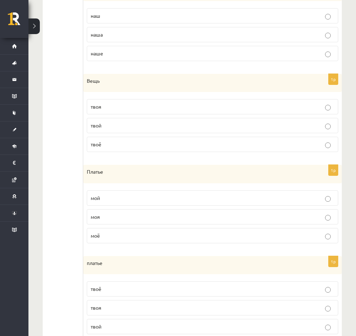
scroll to position [746, 0]
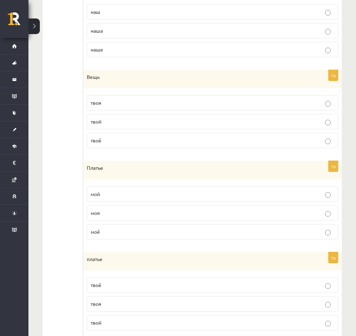
click at [130, 227] on label "моё" at bounding box center [212, 231] width 251 height 15
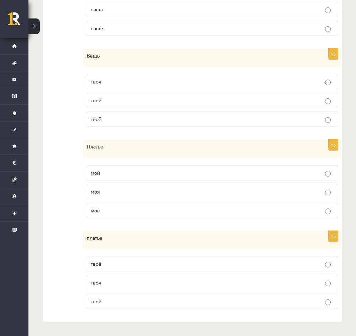
click at [125, 263] on p "твоё" at bounding box center [212, 263] width 243 height 7
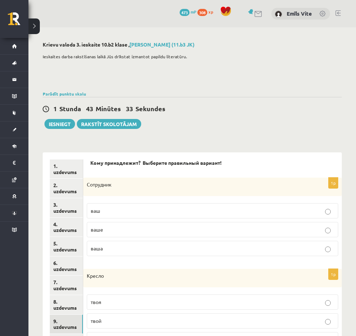
scroll to position [71, 0]
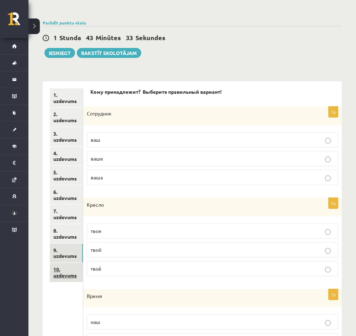
click at [61, 269] on link "10. uzdevums" at bounding box center [66, 272] width 33 height 19
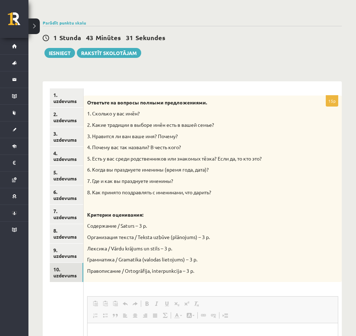
scroll to position [0, 0]
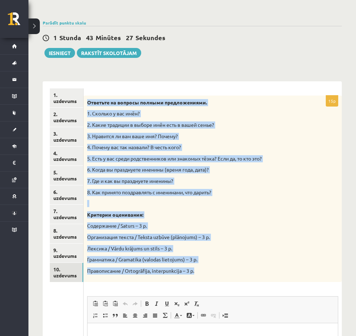
drag, startPoint x: 86, startPoint y: 98, endPoint x: 198, endPoint y: 269, distance: 203.7
click at [198, 269] on div "Ответьте на вопросы полными предложениями. 1. Сколько у вас имён? 2. Какие трад…" at bounding box center [213, 189] width 258 height 187
drag, startPoint x: 198, startPoint y: 269, endPoint x: 160, endPoint y: 257, distance: 39.1
click at [274, 270] on p "Правописание / Ortogrāfija, interpunkcija – 3 p." at bounding box center [194, 271] width 215 height 7
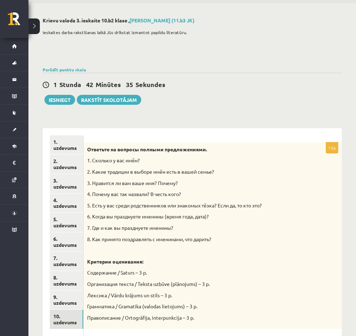
scroll to position [23, 0]
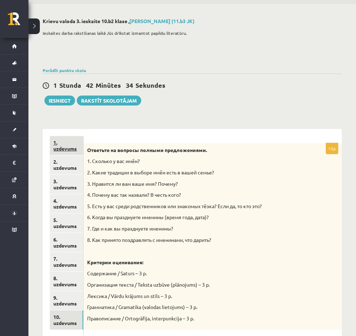
click at [58, 148] on link "1. uzdevums" at bounding box center [66, 145] width 33 height 19
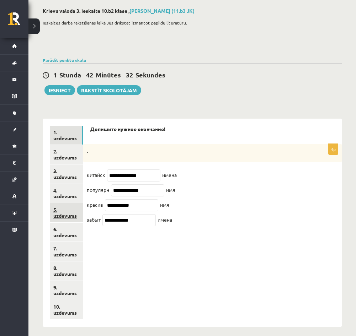
scroll to position [39, 0]
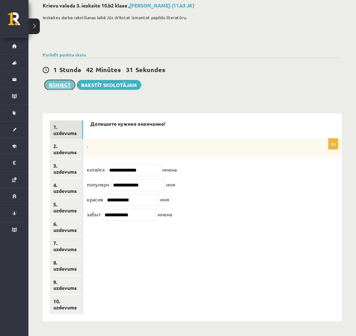
click at [65, 86] on button "Iesniegt" at bounding box center [59, 85] width 31 height 10
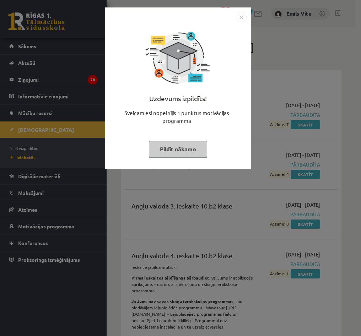
click at [240, 19] on img "Close" at bounding box center [241, 17] width 11 height 11
